Goal: Information Seeking & Learning: Learn about a topic

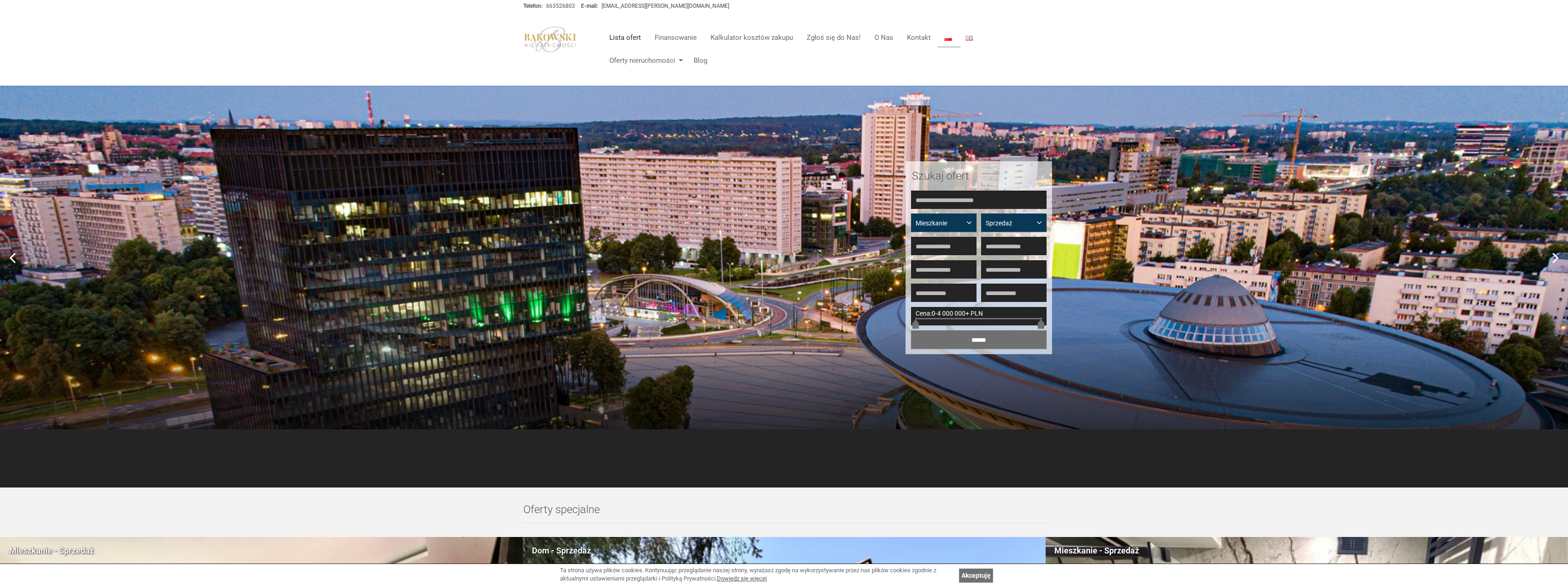
click at [622, 35] on link "Lista ofert" at bounding box center [625, 38] width 45 height 18
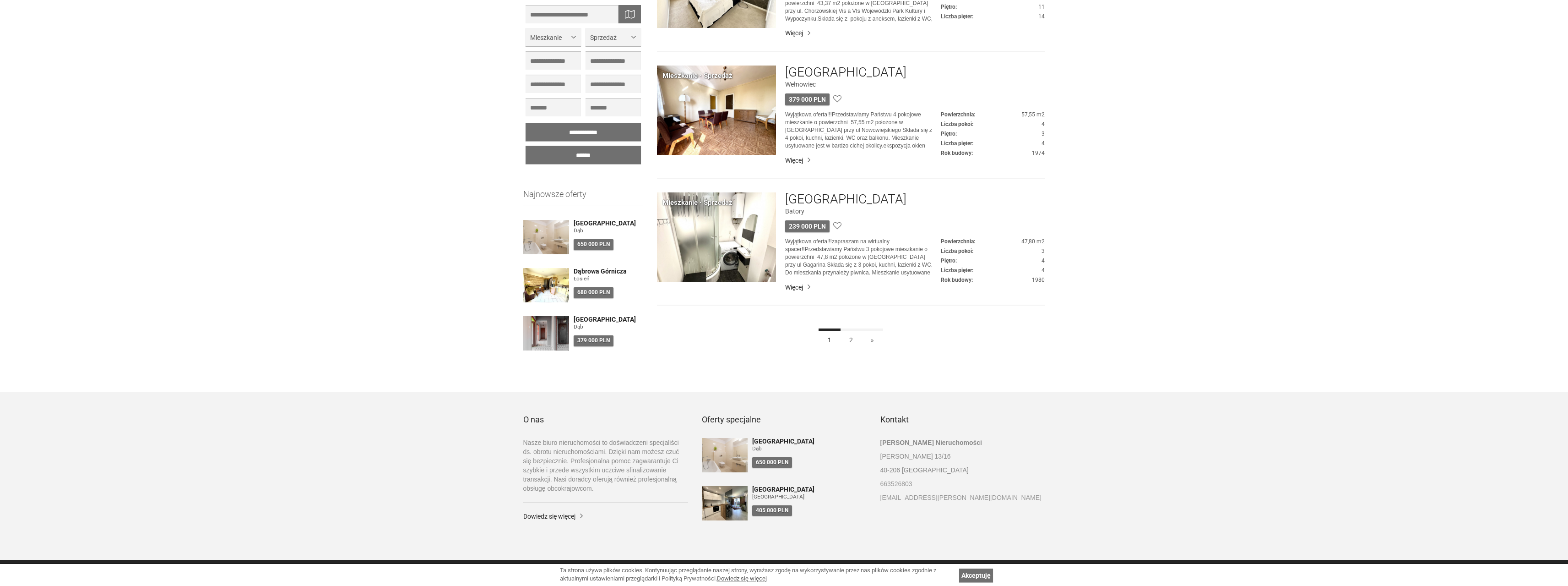
scroll to position [2398, 0]
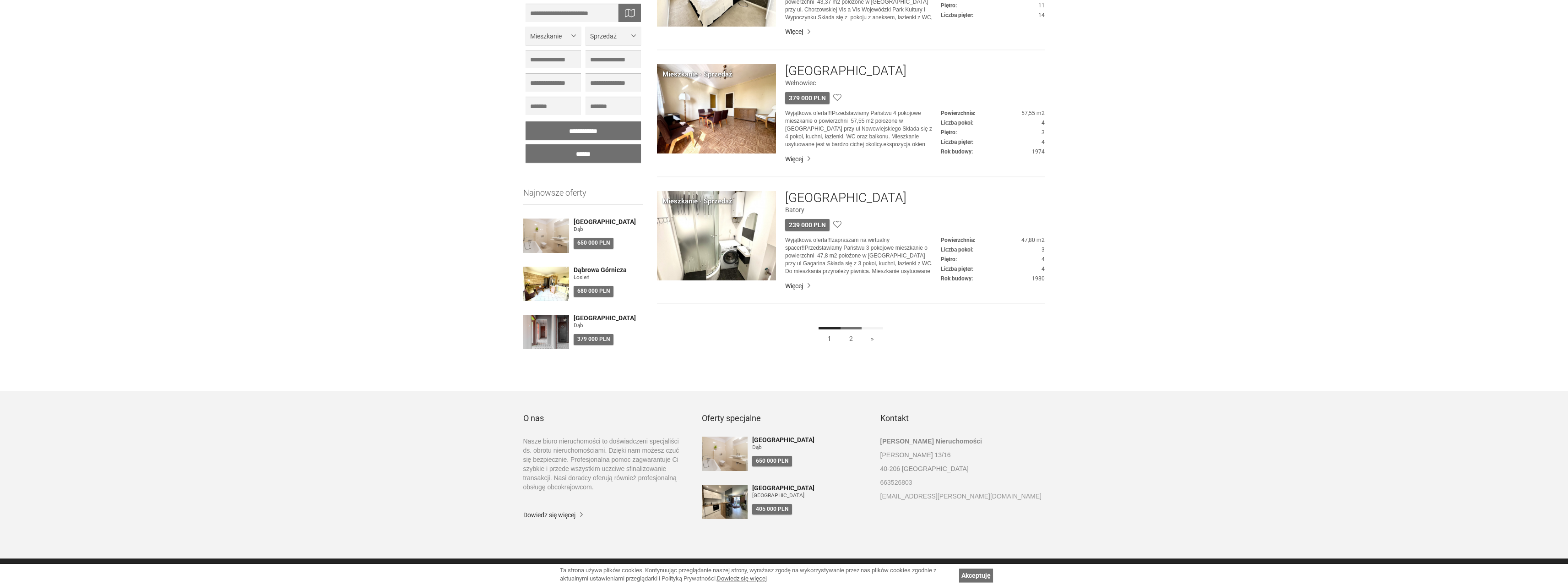
click at [851, 339] on link "2" at bounding box center [851, 337] width 22 height 21
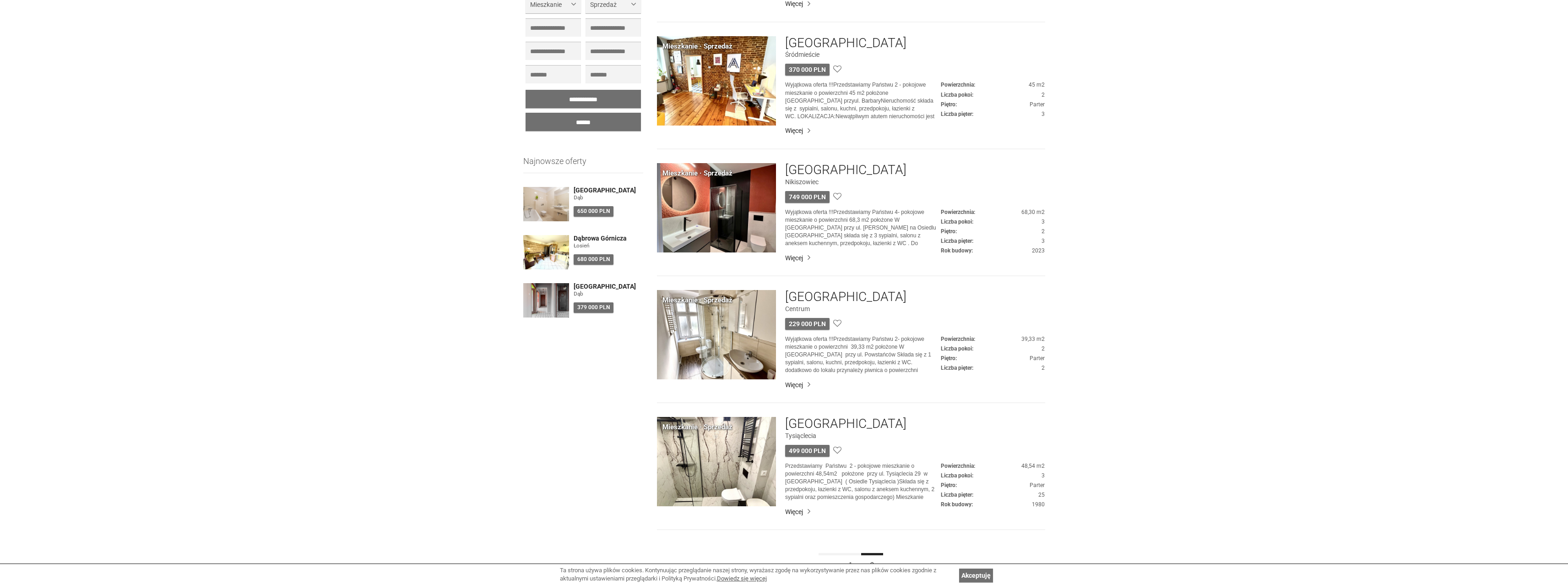
scroll to position [1053, 0]
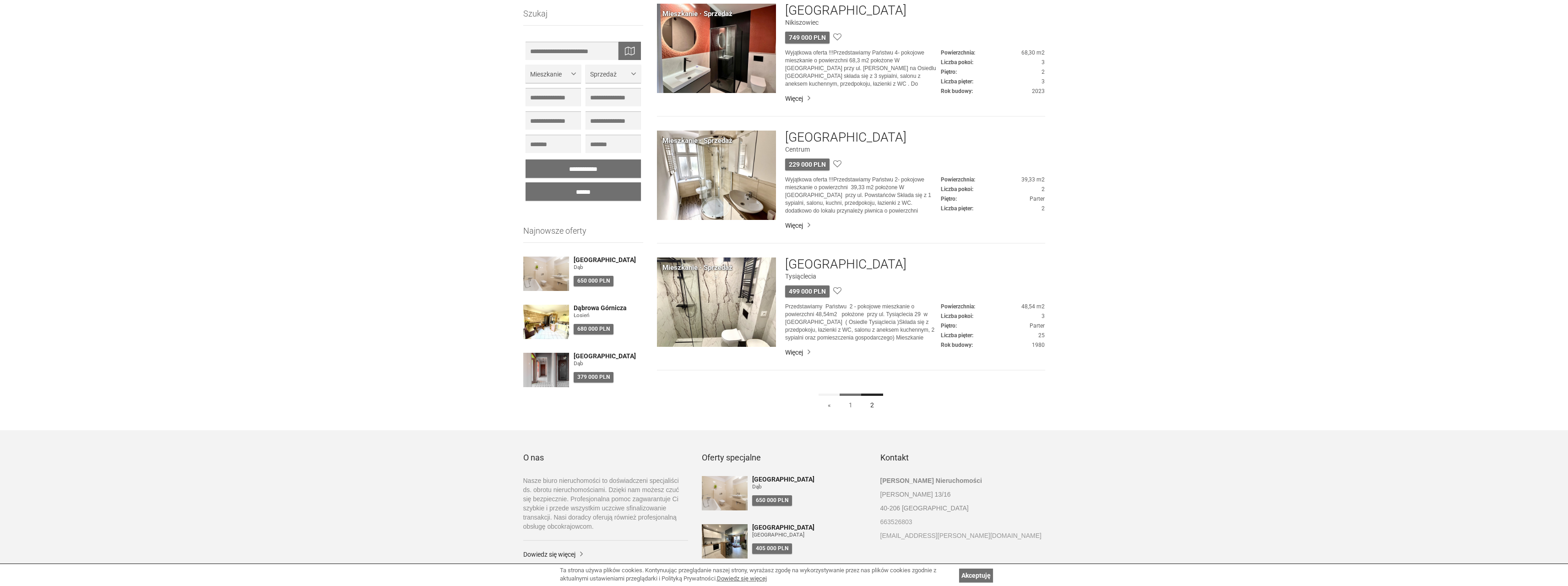
click at [853, 404] on link "1" at bounding box center [850, 404] width 22 height 21
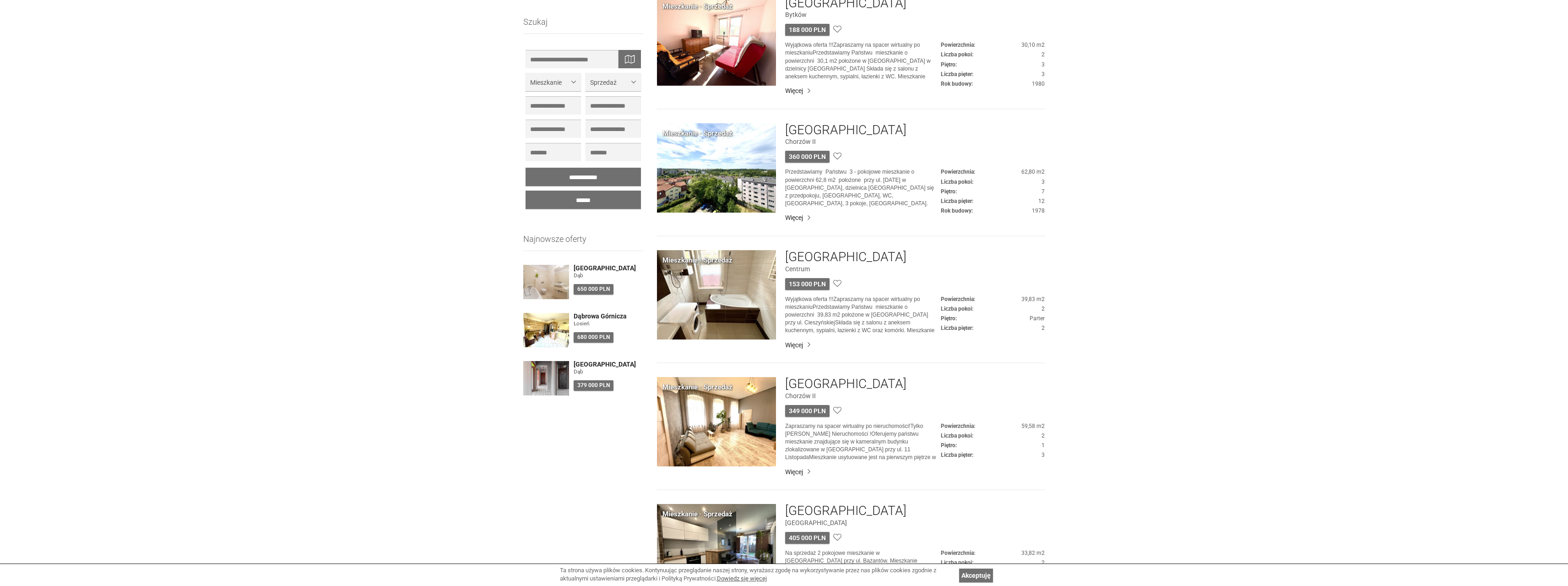
scroll to position [824, 0]
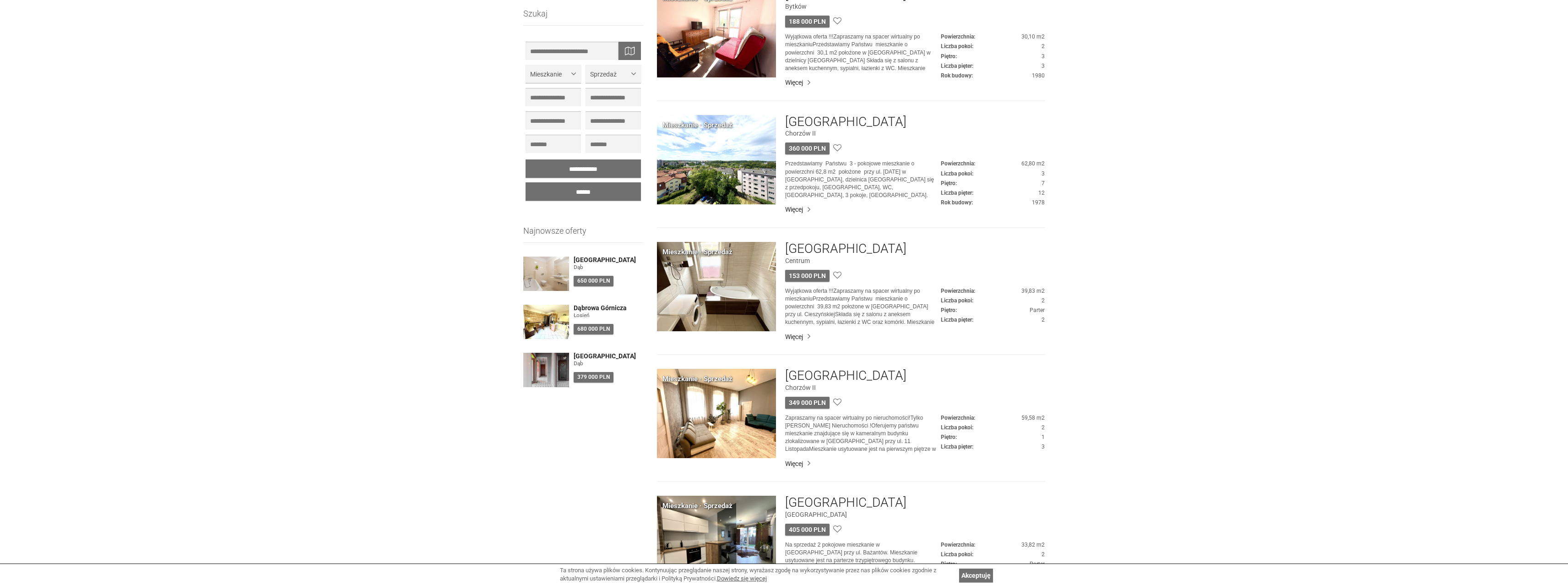
click at [805, 249] on h3 "[GEOGRAPHIC_DATA]" at bounding box center [846, 249] width 122 height 14
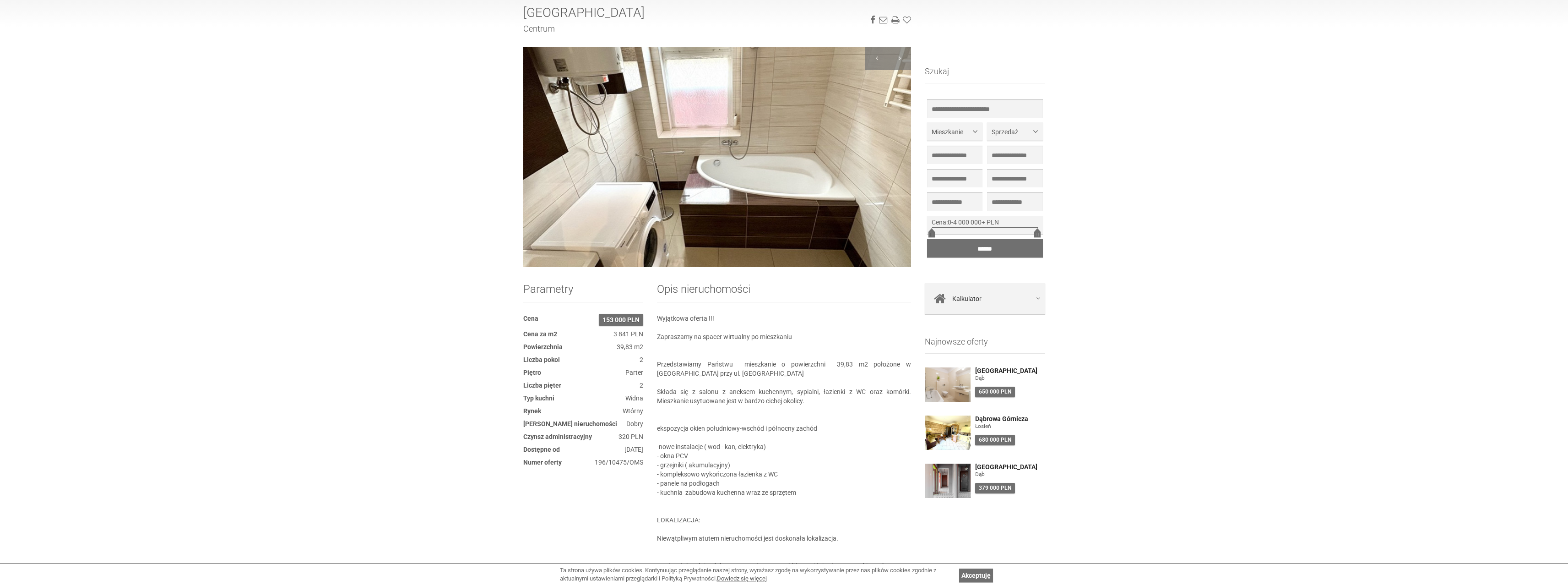
scroll to position [91, 0]
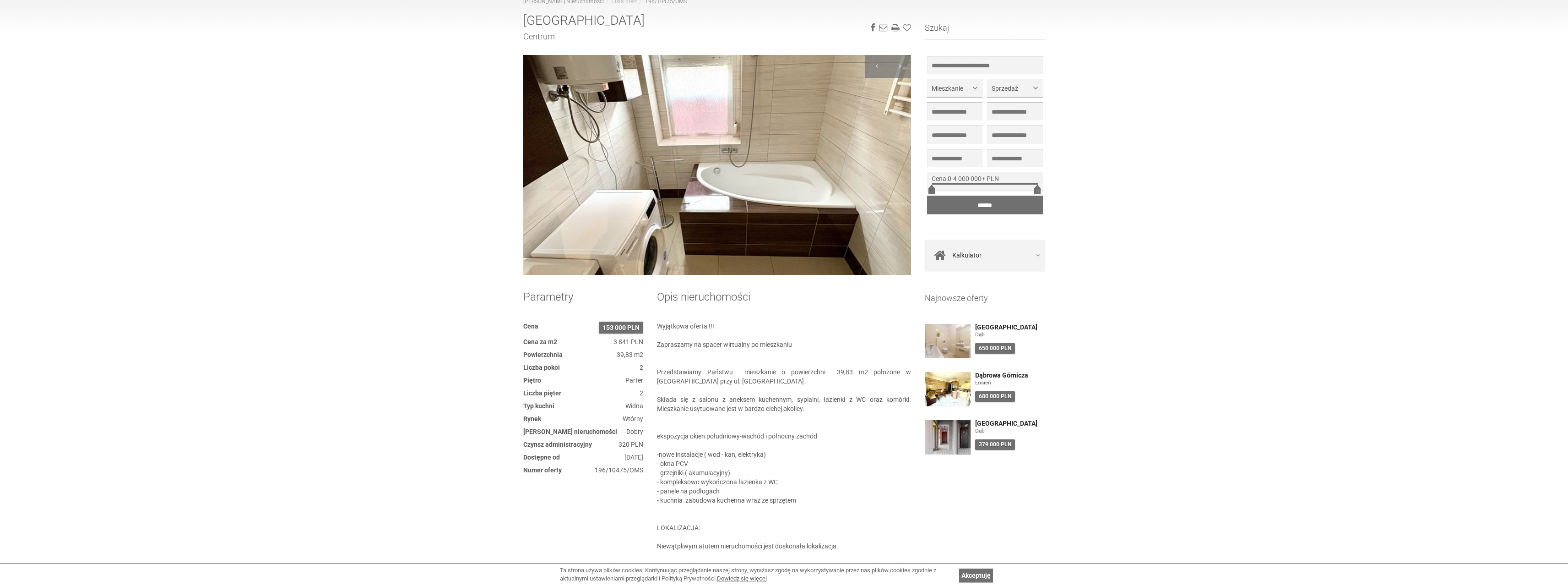
drag, startPoint x: 239, startPoint y: 0, endPoint x: 433, endPoint y: 335, distance: 387.1
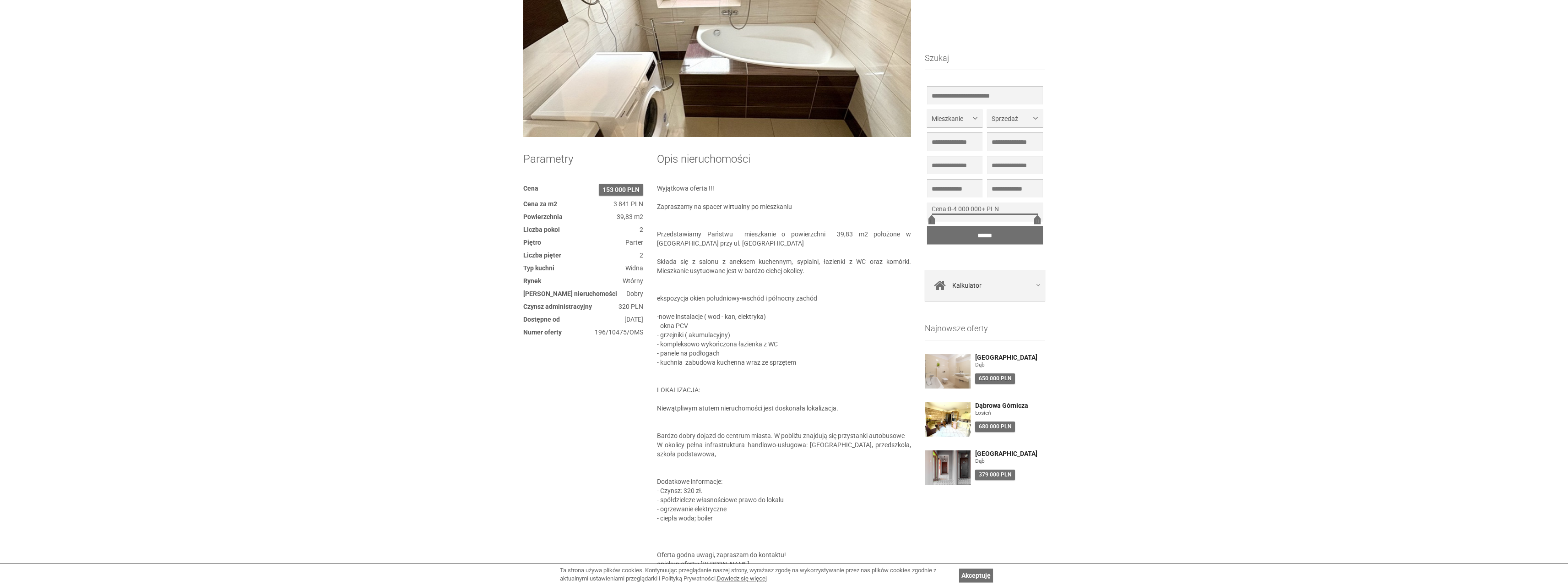
scroll to position [274, 0]
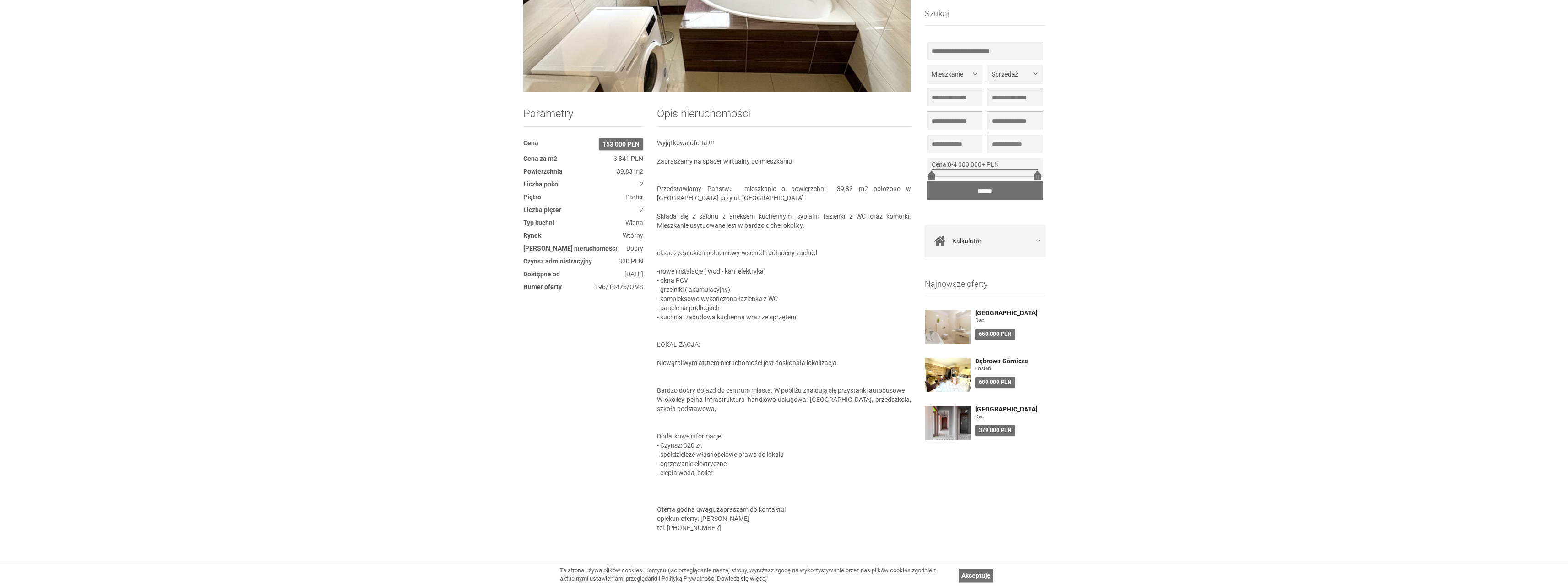
click at [1216, 303] on div "**********" at bounding box center [784, 496] width 1568 height 1371
